Goal: Task Accomplishment & Management: Manage account settings

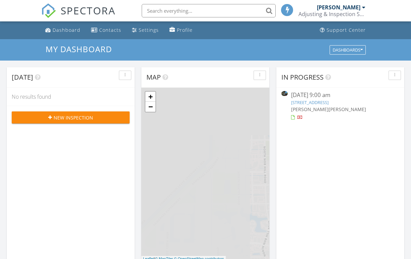
scroll to position [610, 411]
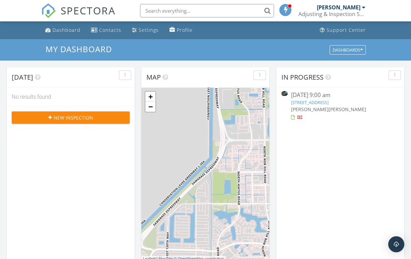
click at [328, 104] on link "[STREET_ADDRESS]" at bounding box center [309, 102] width 37 height 6
click at [328, 102] on link "17464 SW 47th Ct, Miramar, FL 33029" at bounding box center [309, 102] width 37 height 6
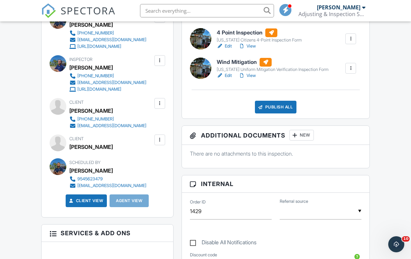
scroll to position [222, 0]
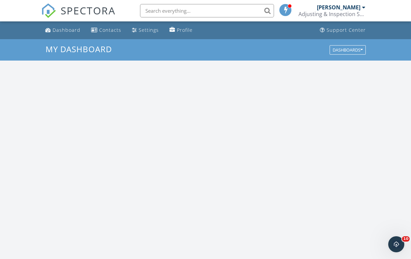
scroll to position [610, 411]
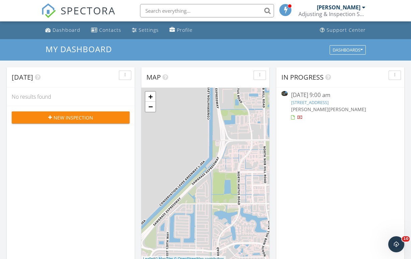
click at [325, 104] on link "[STREET_ADDRESS]" at bounding box center [309, 102] width 37 height 6
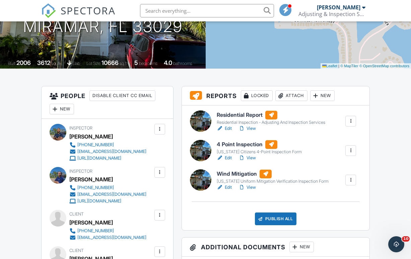
scroll to position [110, 0]
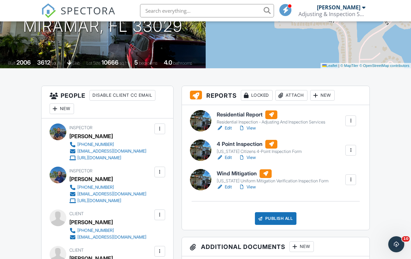
click at [240, 174] on h6 "Wind Mitigation" at bounding box center [273, 173] width 112 height 9
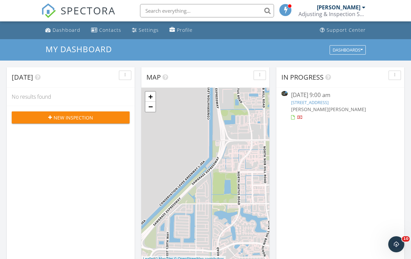
click at [328, 101] on link "[STREET_ADDRESS]" at bounding box center [309, 102] width 37 height 6
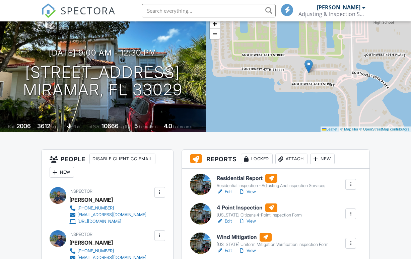
click at [228, 208] on h6 "4 Point Inspection" at bounding box center [259, 208] width 85 height 9
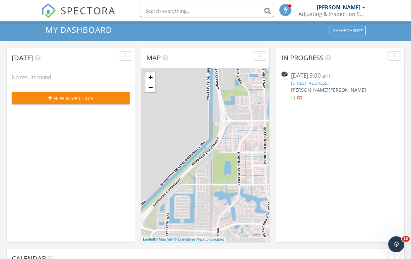
click at [323, 83] on link "[STREET_ADDRESS]" at bounding box center [309, 83] width 37 height 6
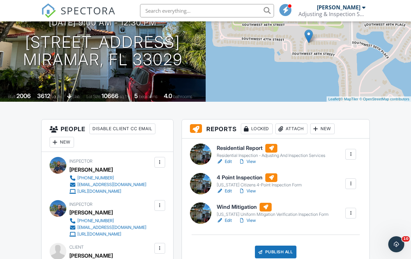
scroll to position [66, 0]
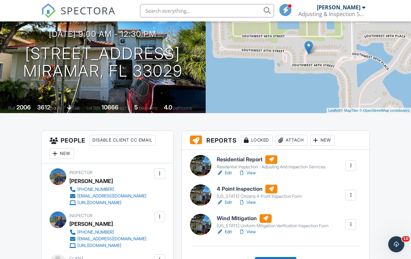
click at [70, 153] on div "New" at bounding box center [62, 153] width 24 height 11
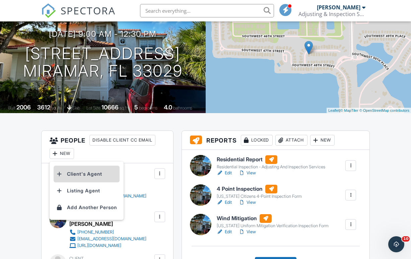
click at [81, 176] on li "Client's Agent" at bounding box center [87, 174] width 66 height 17
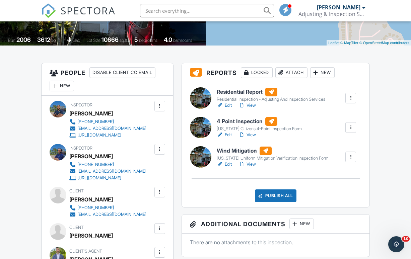
scroll to position [132, 0]
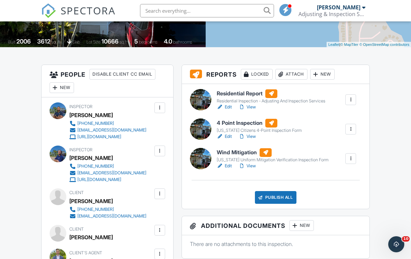
click at [271, 193] on div "Publish All" at bounding box center [276, 197] width 42 height 13
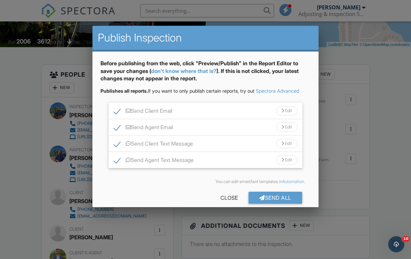
click at [117, 159] on label "Send Agent Text Message" at bounding box center [154, 161] width 80 height 8
click at [118, 161] on label "Send Agent Text Message" at bounding box center [154, 161] width 80 height 8
click at [118, 159] on input "Send Agent Text Message" at bounding box center [116, 157] width 4 height 4
click at [118, 163] on label "Send Agent Text Message" at bounding box center [154, 161] width 80 height 8
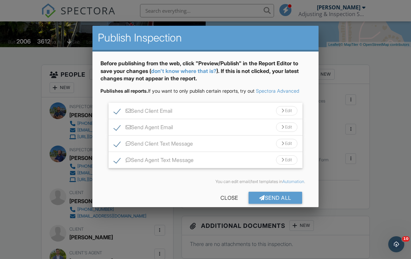
checkbox input "false"
click at [263, 198] on div "Send All" at bounding box center [275, 198] width 54 height 12
